Goal: Task Accomplishment & Management: Complete application form

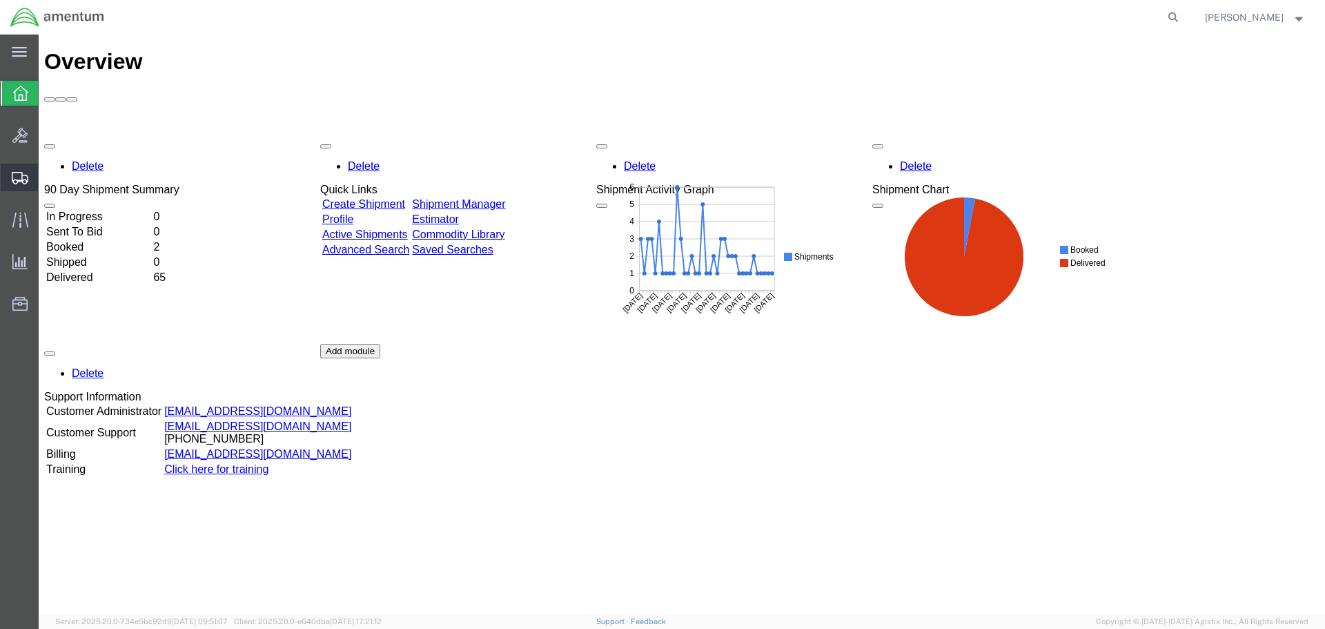
click at [0, 0] on span "Shipment Manager" at bounding box center [0, 0] width 0 height 0
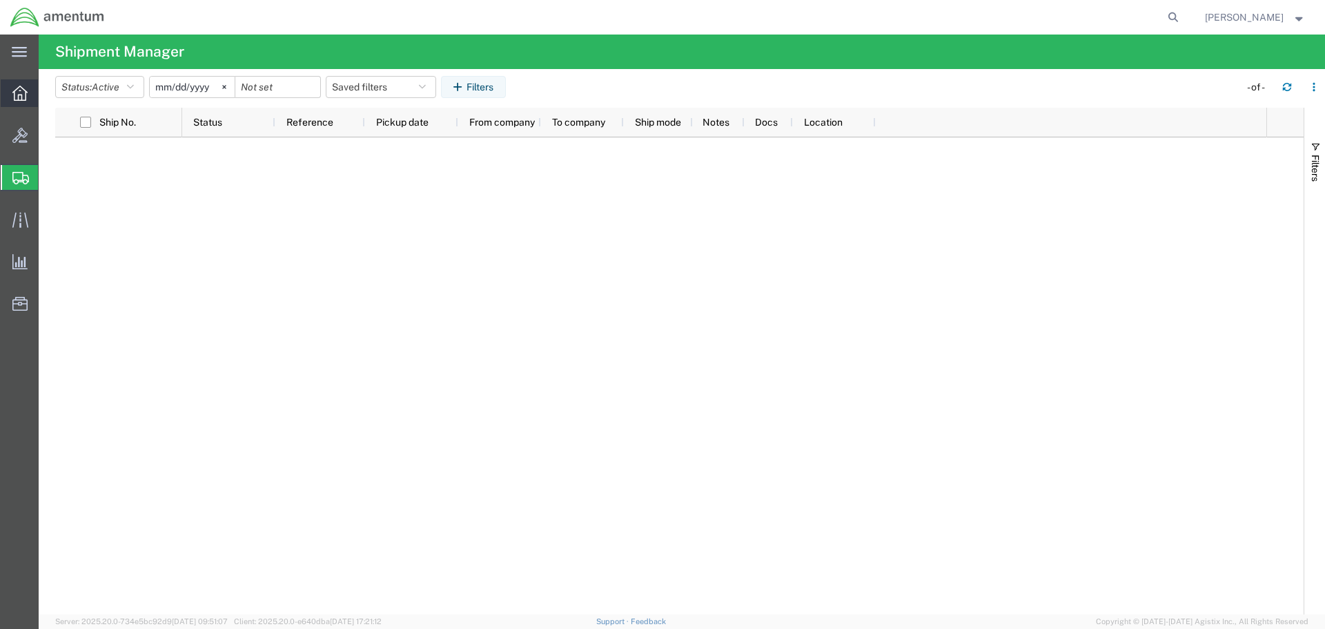
click at [21, 104] on div at bounding box center [20, 93] width 39 height 28
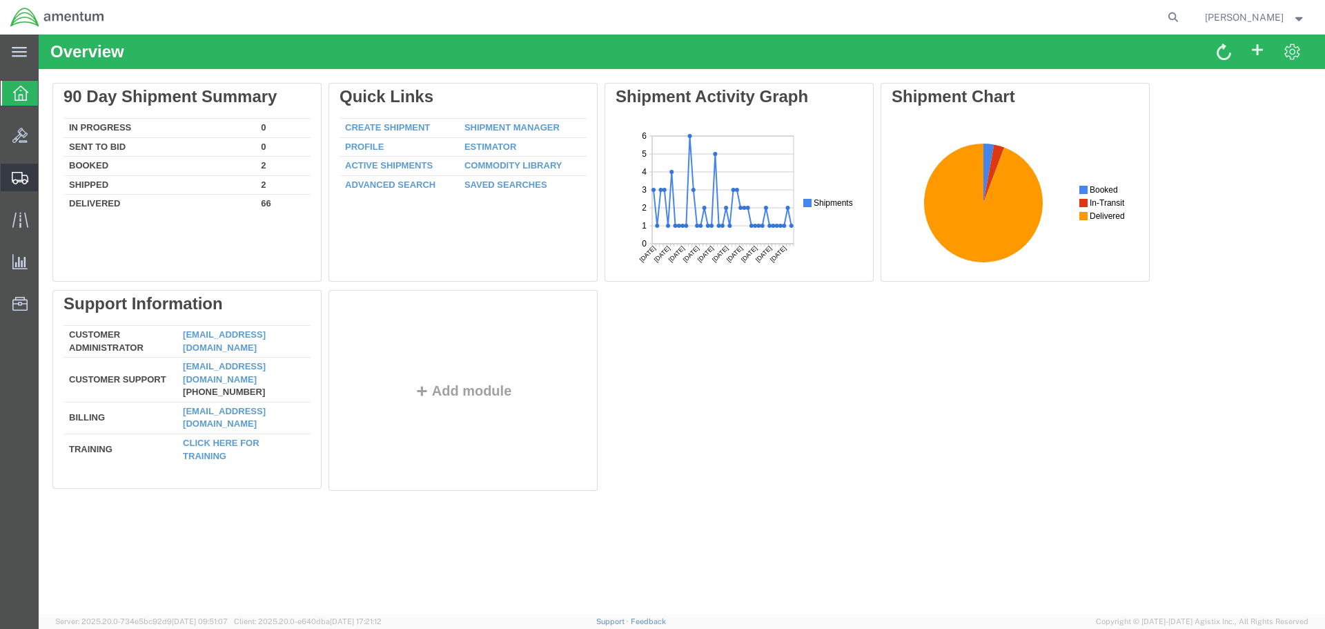
click at [0, 0] on span "Shipment Manager" at bounding box center [0, 0] width 0 height 0
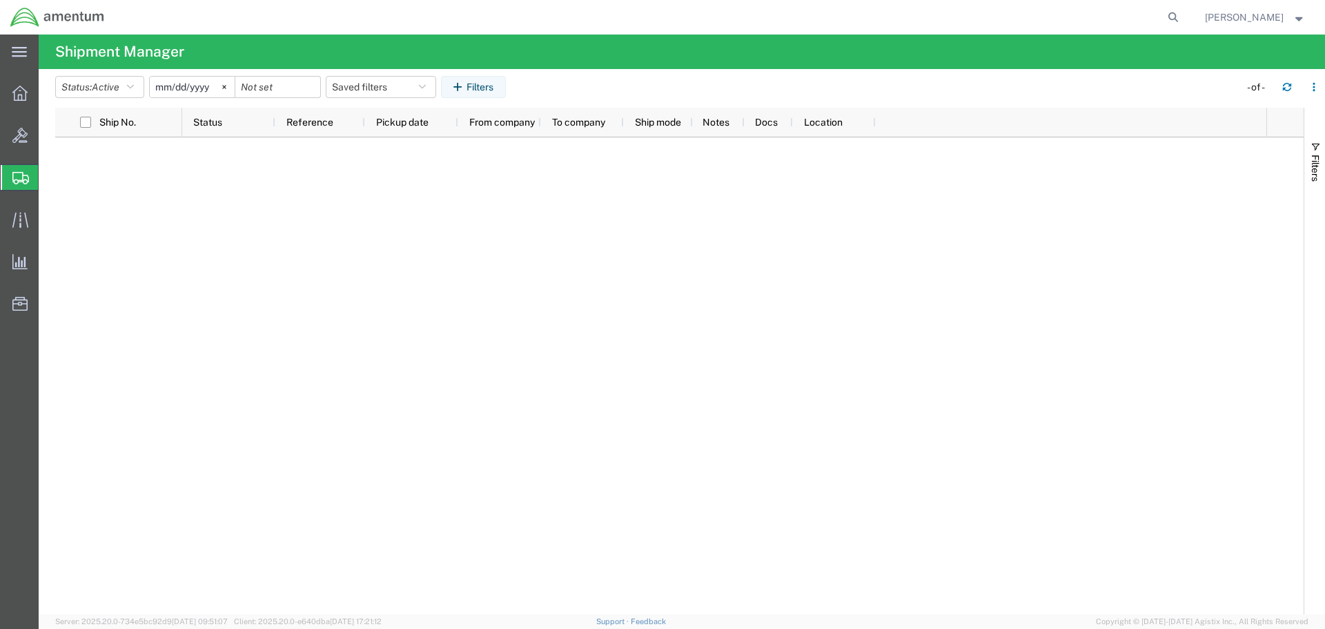
click at [0, 0] on span "Shipment Manager" at bounding box center [0, 0] width 0 height 0
click at [0, 0] on span "Create Shipment" at bounding box center [0, 0] width 0 height 0
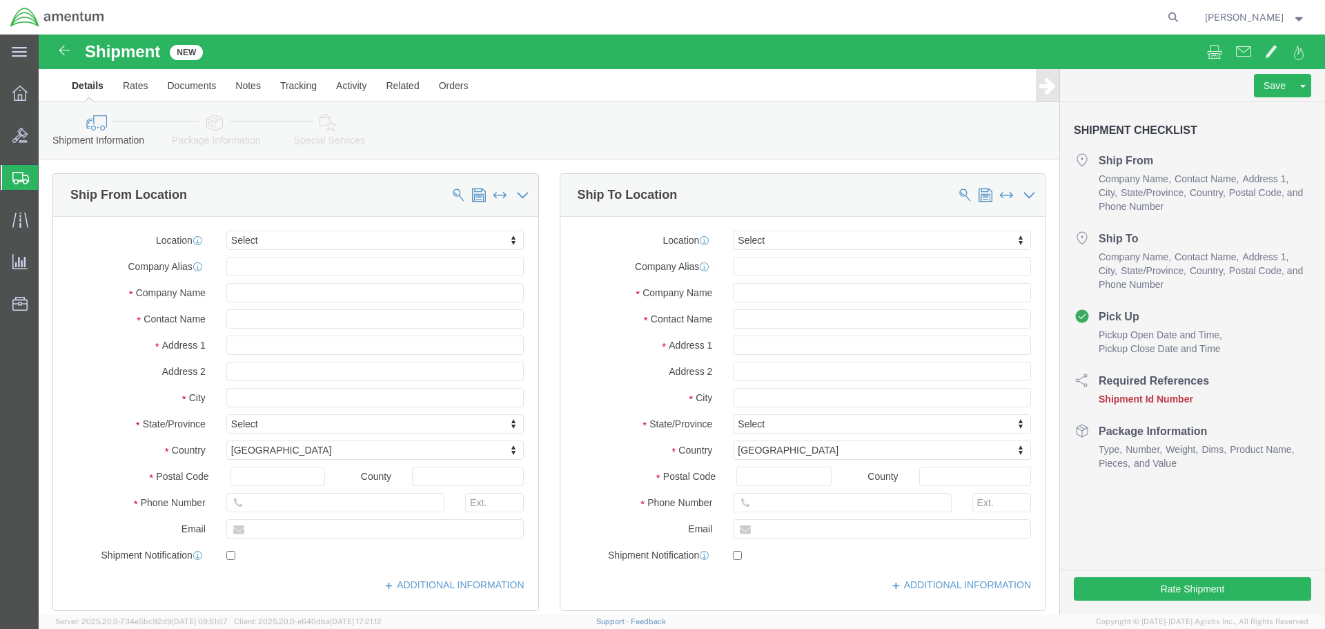
select select
click at [0, 0] on span "Shipment Manager" at bounding box center [0, 0] width 0 height 0
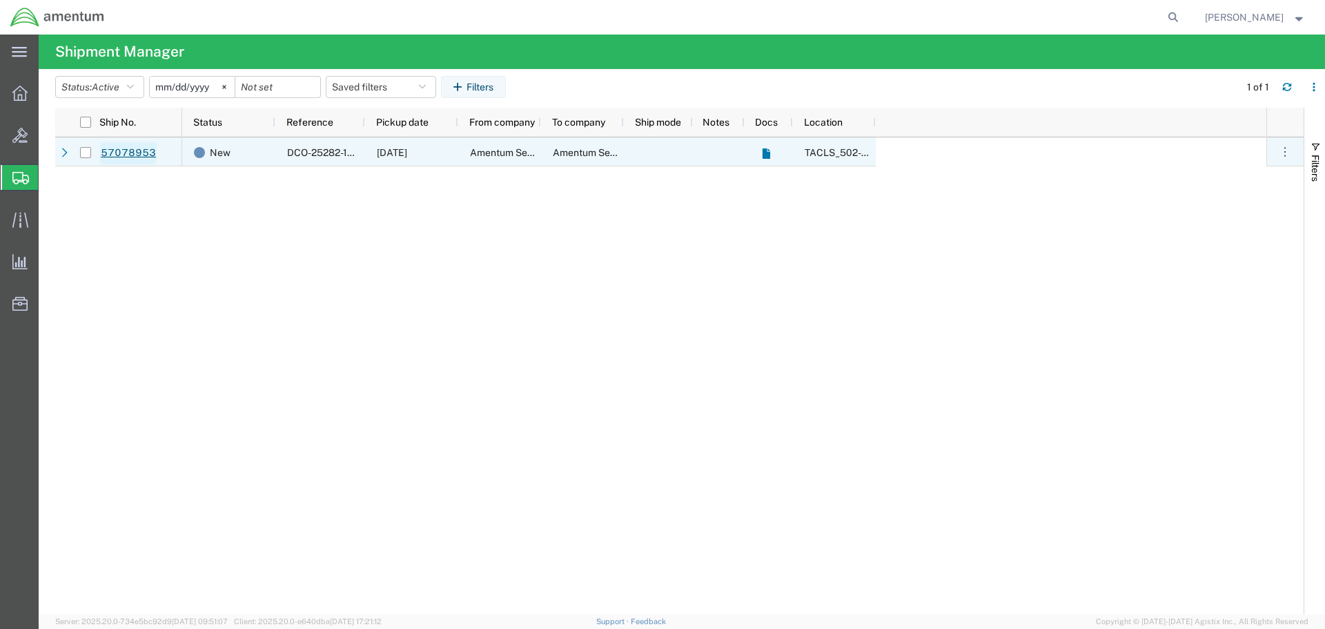
click at [126, 146] on link "57078953" at bounding box center [128, 153] width 57 height 22
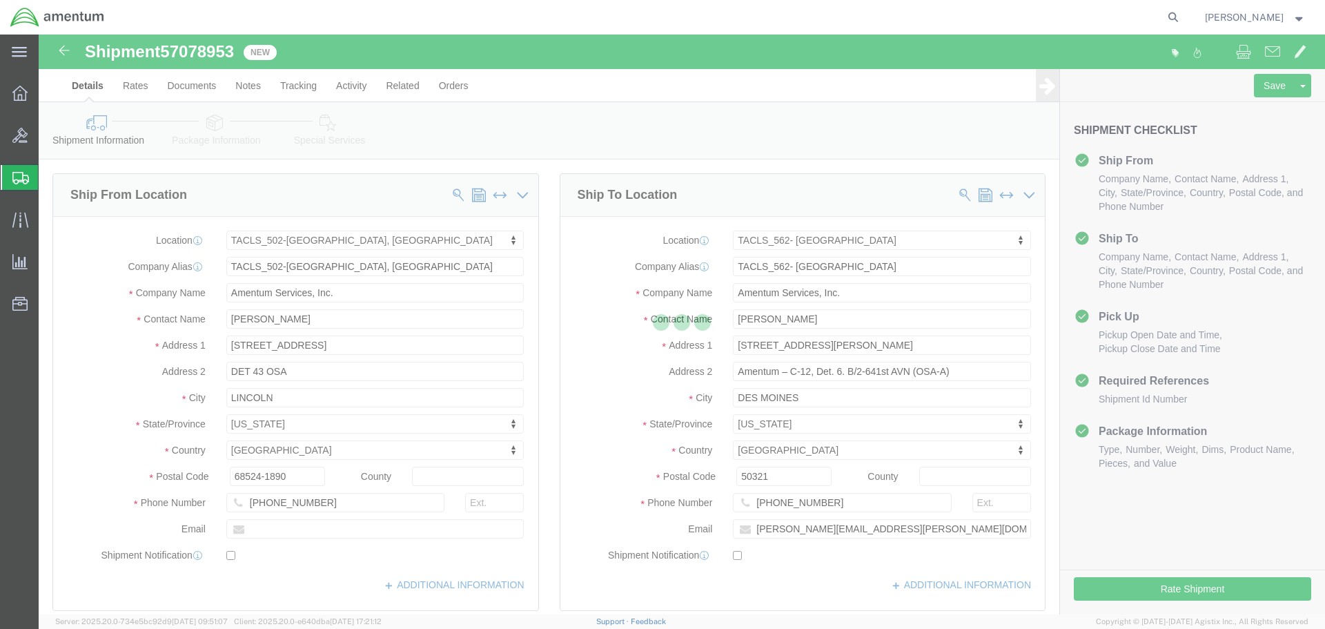
select select "42686"
select select "42699"
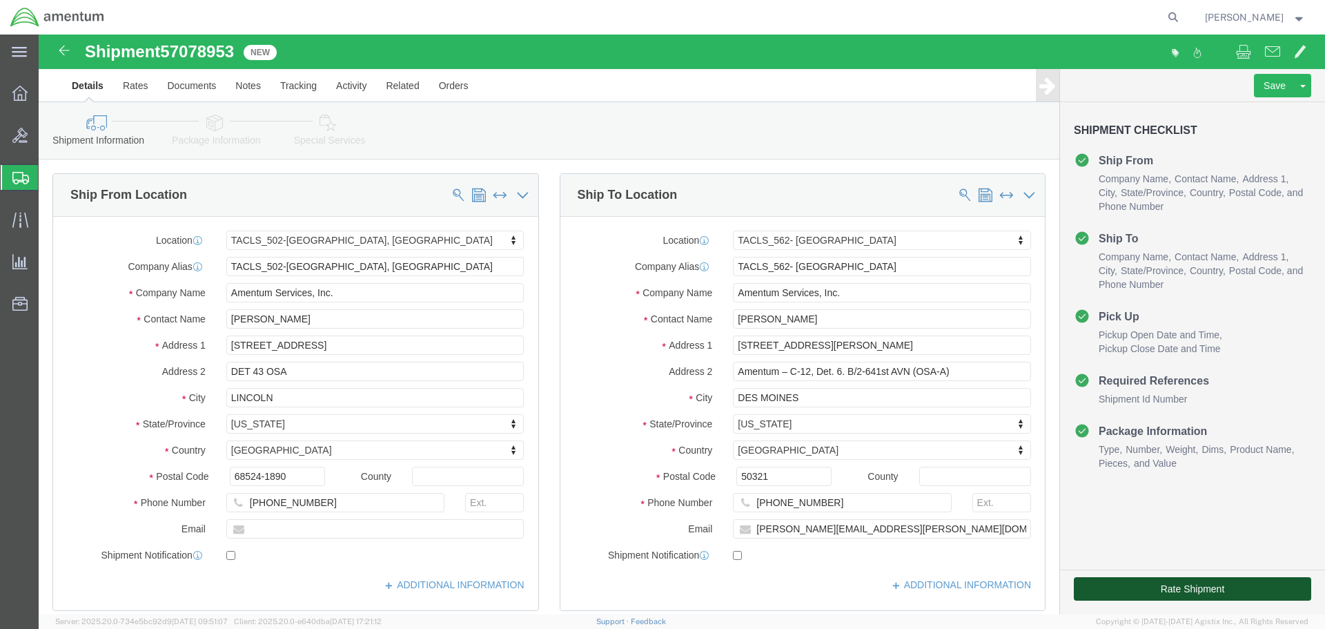
click button "Rate Shipment"
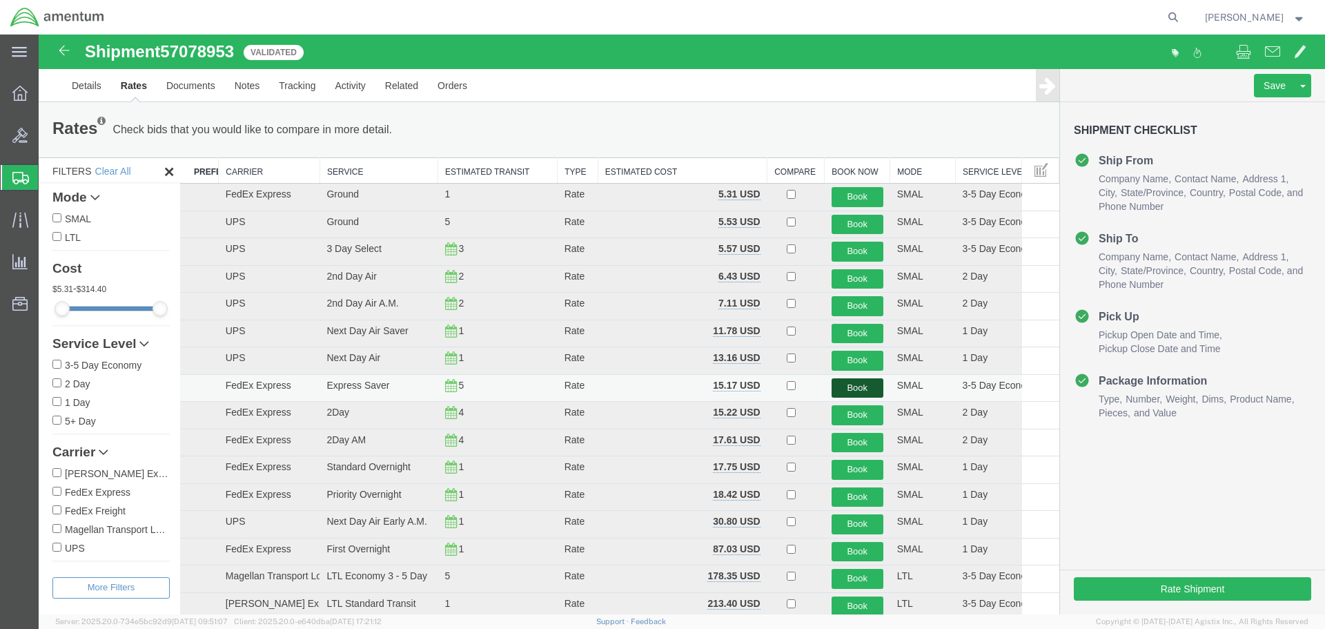
click at [846, 386] on button "Book" at bounding box center [857, 388] width 52 height 20
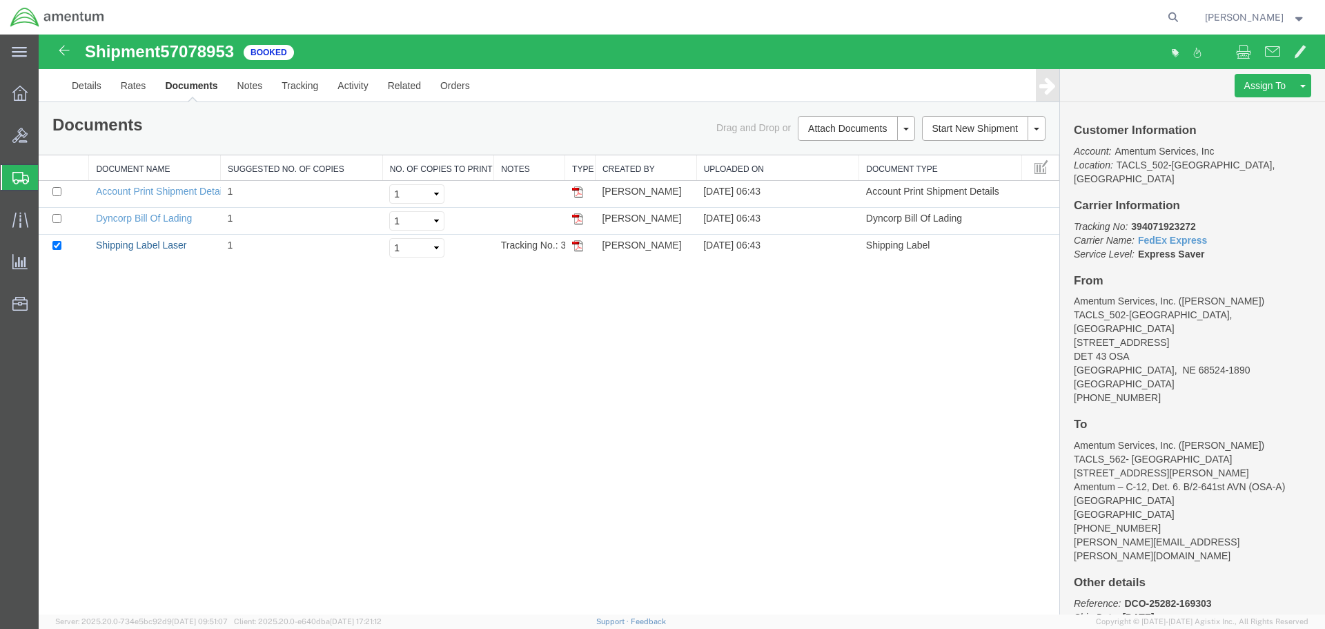
drag, startPoint x: 129, startPoint y: 248, endPoint x: 472, endPoint y: 337, distance: 354.4
click at [129, 248] on link "Shipping Label Laser" at bounding box center [141, 244] width 91 height 11
drag, startPoint x: 170, startPoint y: 219, endPoint x: 1080, endPoint y: 194, distance: 911.1
click at [170, 219] on link "Dyncorp Bill Of Lading" at bounding box center [144, 218] width 96 height 11
click at [155, 190] on link "Account Print Shipment Details" at bounding box center [162, 191] width 133 height 11
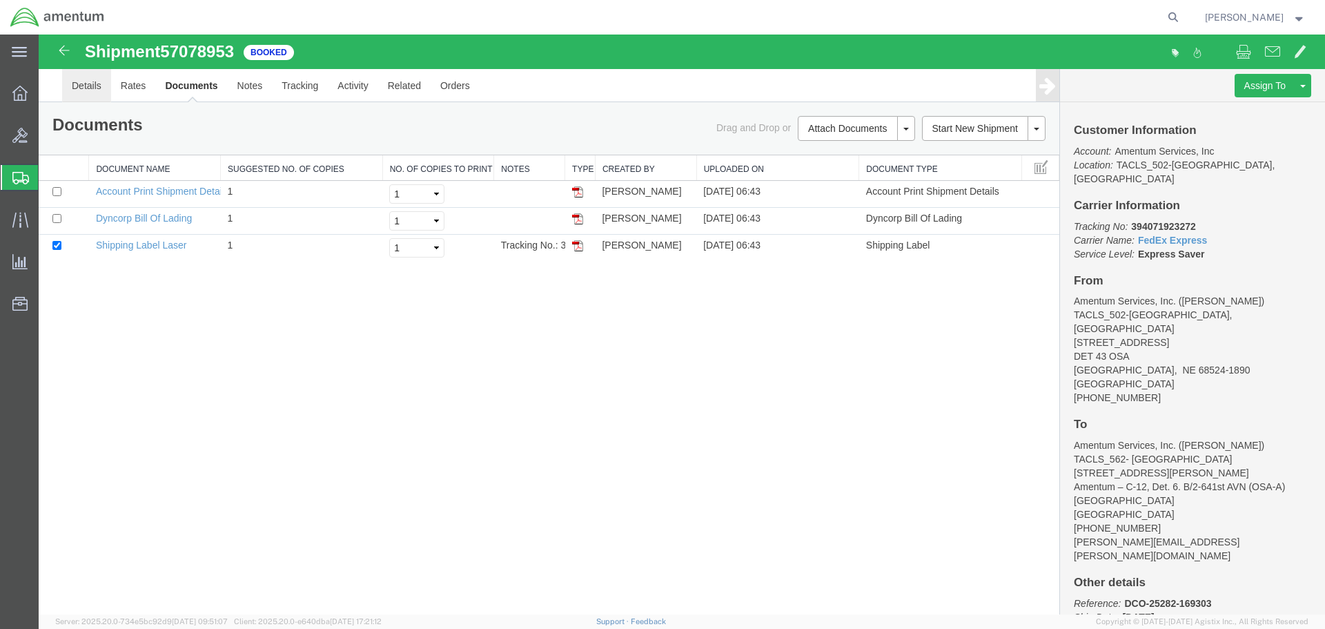
click at [90, 89] on link "Details" at bounding box center [86, 85] width 49 height 33
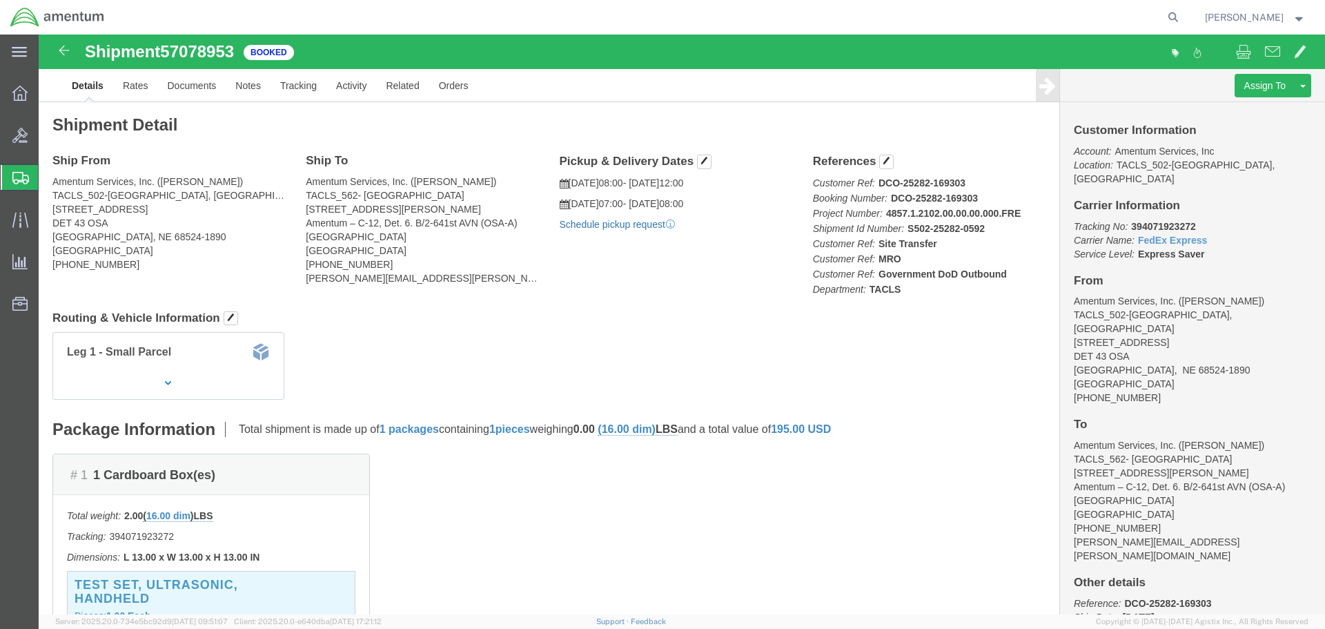
click link "Schedule pickup request"
click at [1293, 19] on strong "button" at bounding box center [1299, 16] width 12 height 5
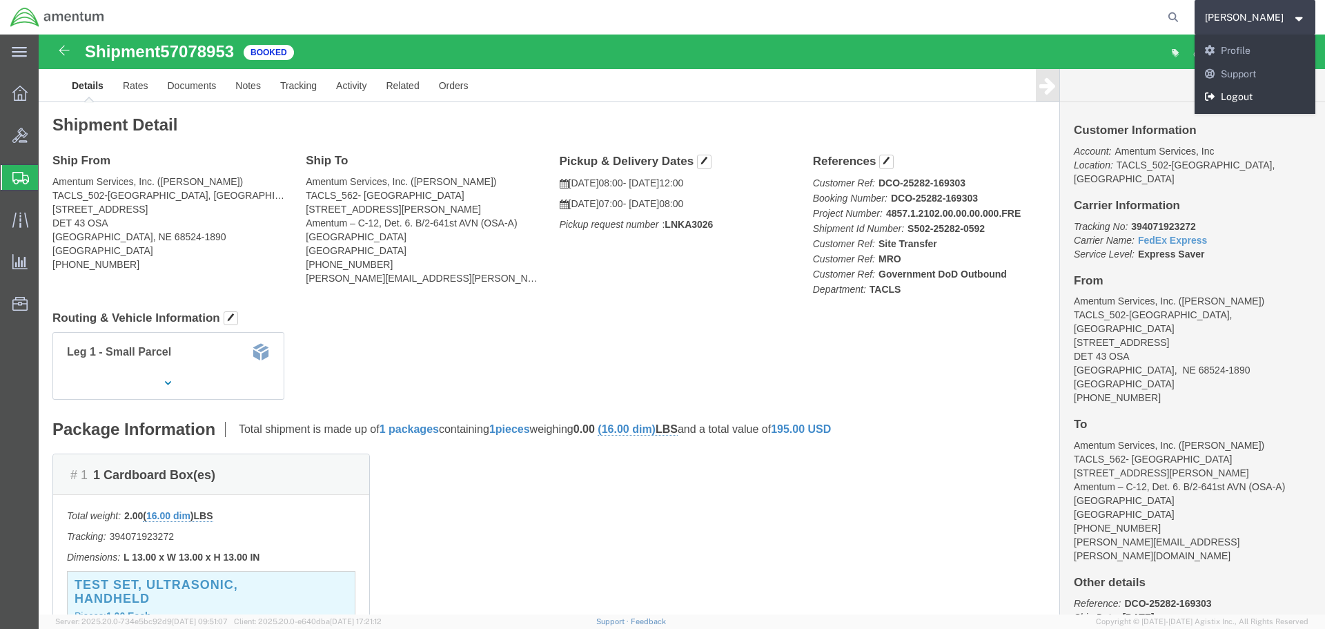
click at [1252, 94] on link "Logout" at bounding box center [1254, 97] width 121 height 23
